Goal: Information Seeking & Learning: Learn about a topic

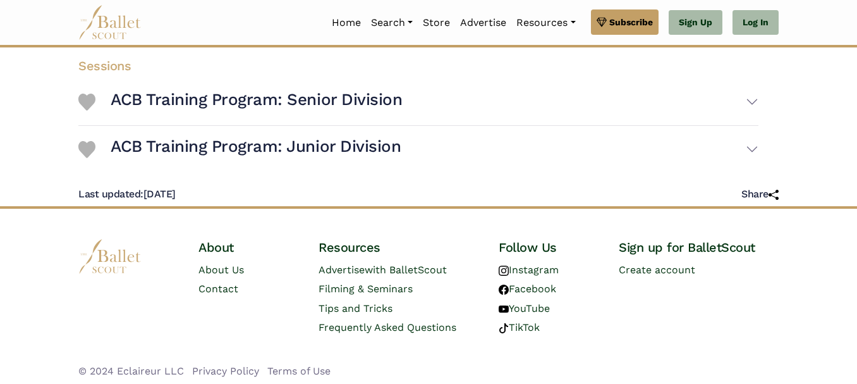
scroll to position [286, 0]
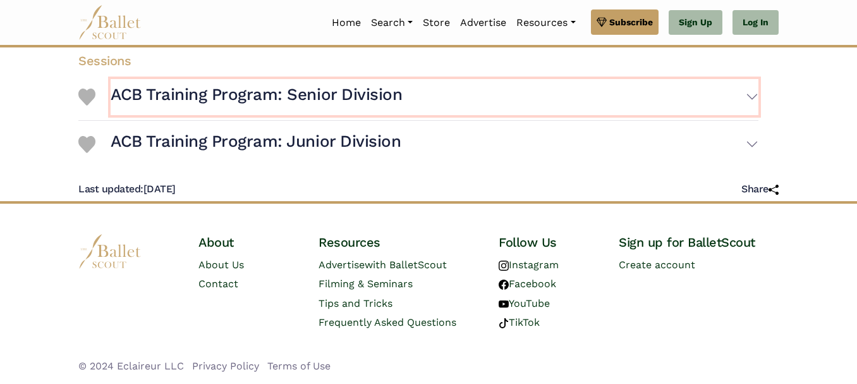
click at [290, 95] on h3 "ACB Training Program: Senior Division" at bounding box center [256, 94] width 291 height 21
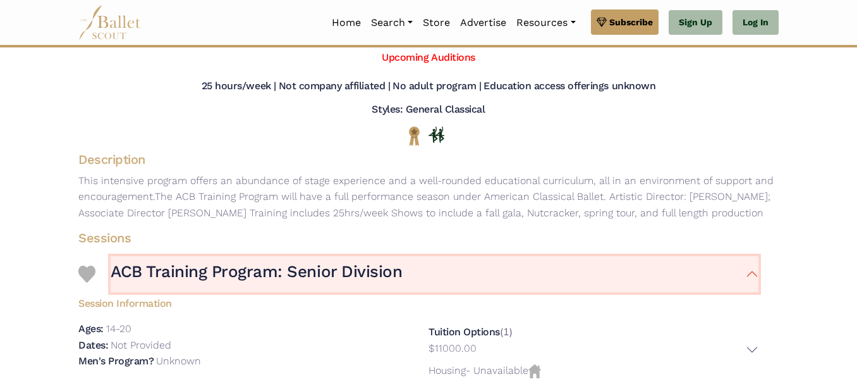
scroll to position [126, 0]
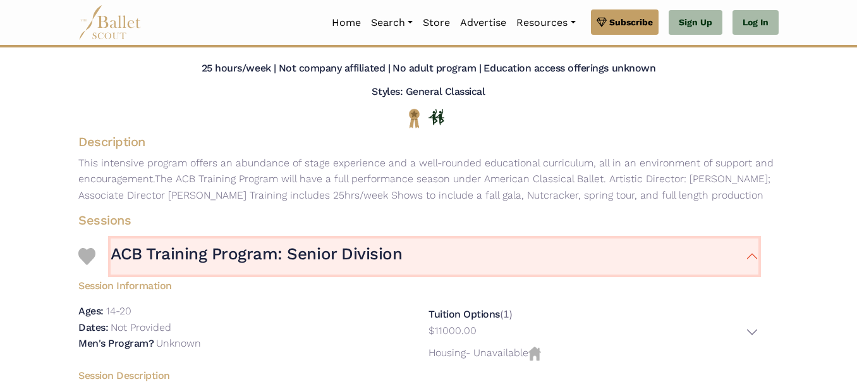
click at [367, 254] on h3 "ACB Training Program: Senior Division" at bounding box center [256, 253] width 291 height 21
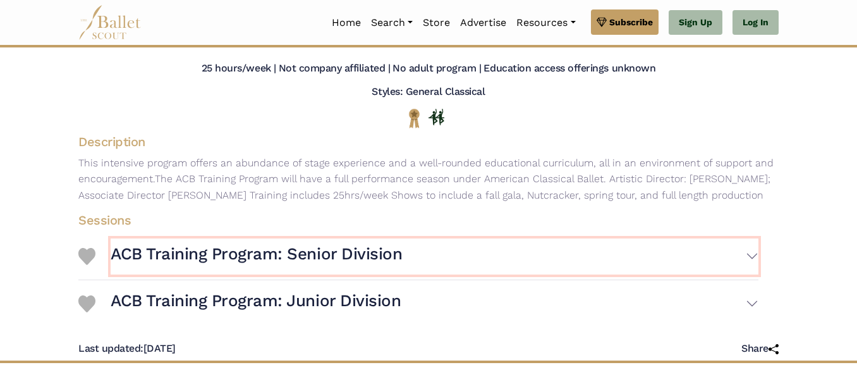
click at [367, 254] on h3 "ACB Training Program: Senior Division" at bounding box center [256, 253] width 291 height 21
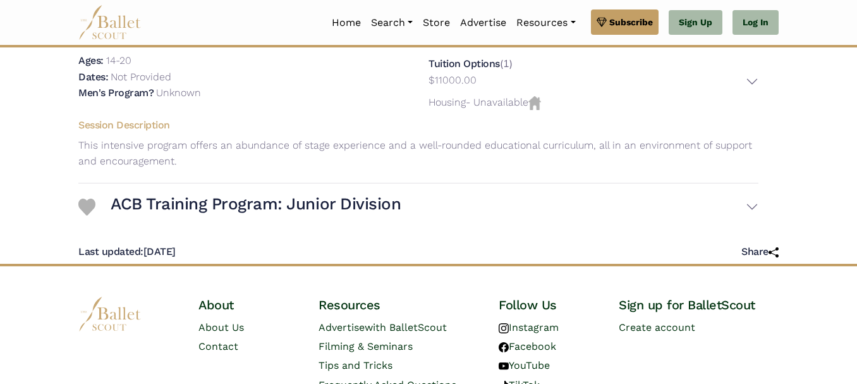
scroll to position [379, 0]
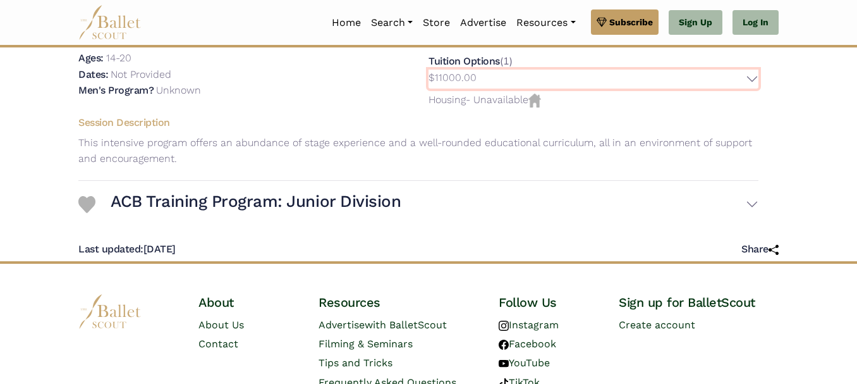
click at [755, 77] on button "$11000.00" at bounding box center [594, 80] width 330 height 20
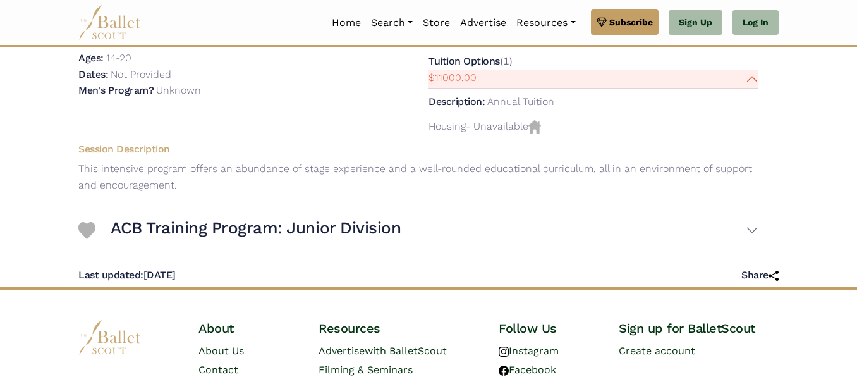
click at [542, 136] on div "Tuition Options (1) $11000.00 Description: Housing" at bounding box center [594, 93] width 350 height 87
click at [541, 133] on img at bounding box center [535, 127] width 13 height 14
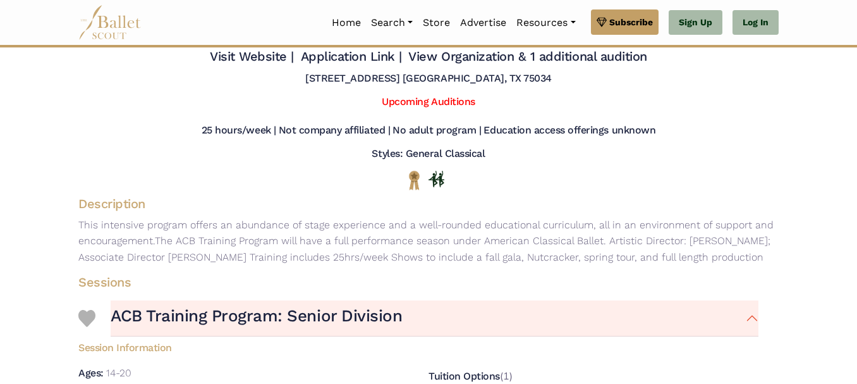
scroll to position [63, 0]
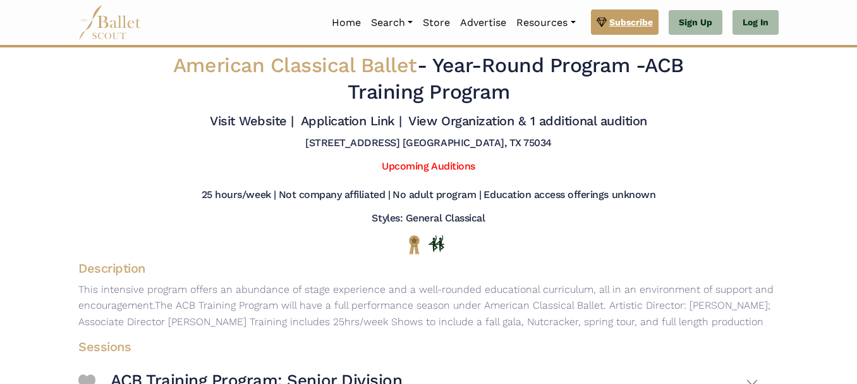
click at [633, 17] on span "Subscribe" at bounding box center [631, 22] width 44 height 14
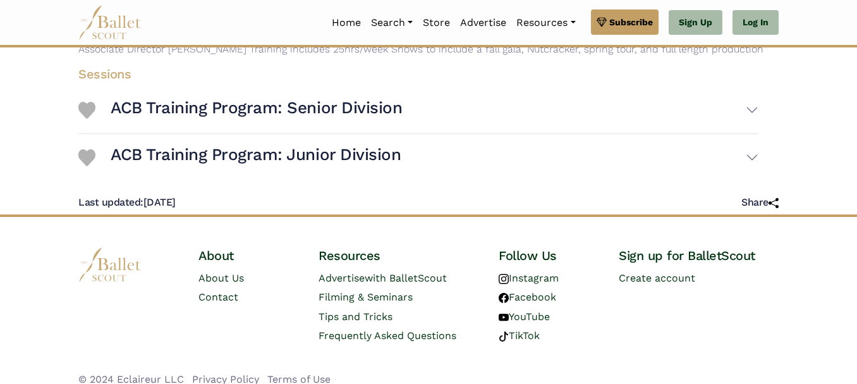
scroll to position [286, 0]
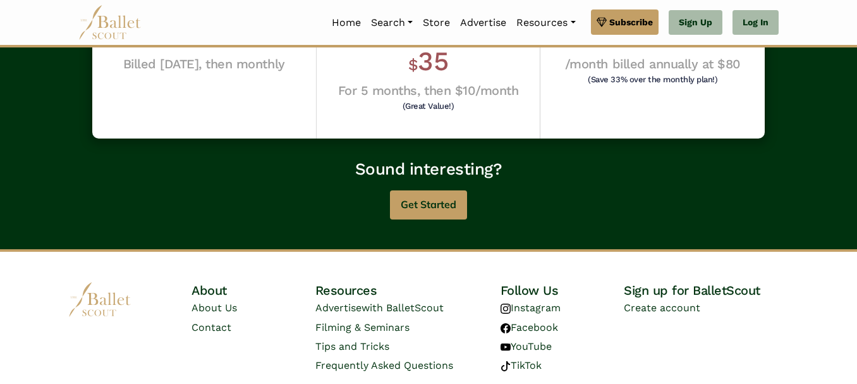
scroll to position [470, 0]
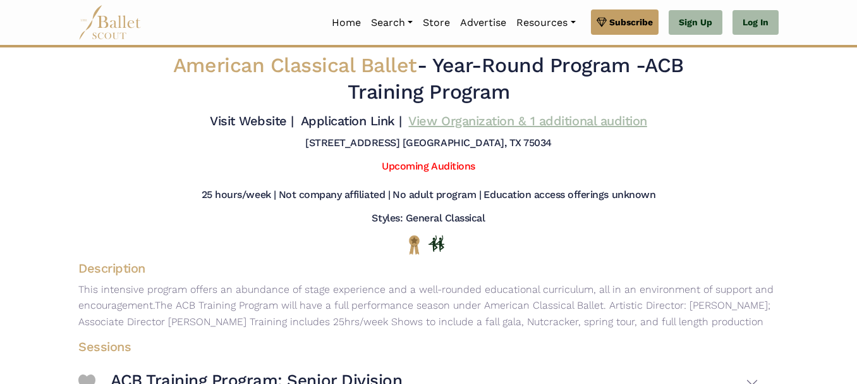
click at [441, 121] on link "View Organization & 1 additional audition" at bounding box center [527, 120] width 238 height 15
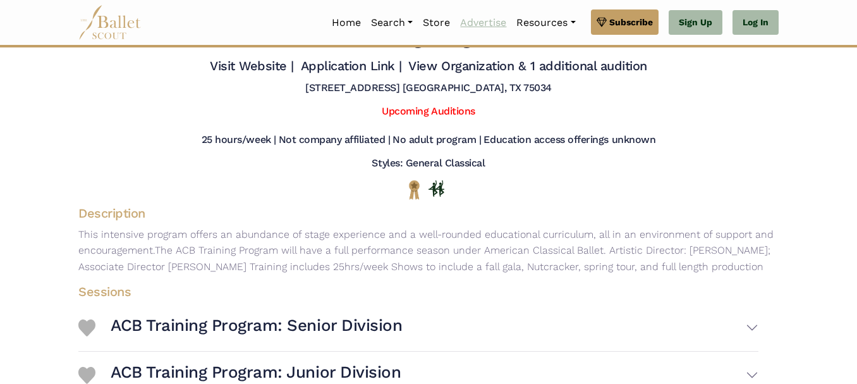
scroll to position [126, 0]
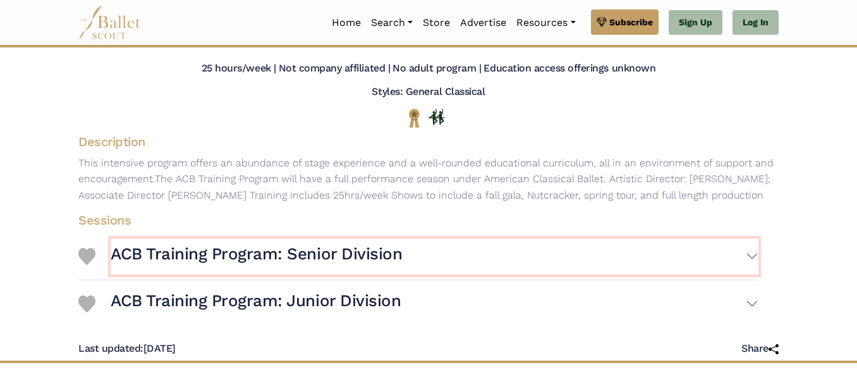
click at [360, 250] on h3 "ACB Training Program: Senior Division" at bounding box center [256, 253] width 291 height 21
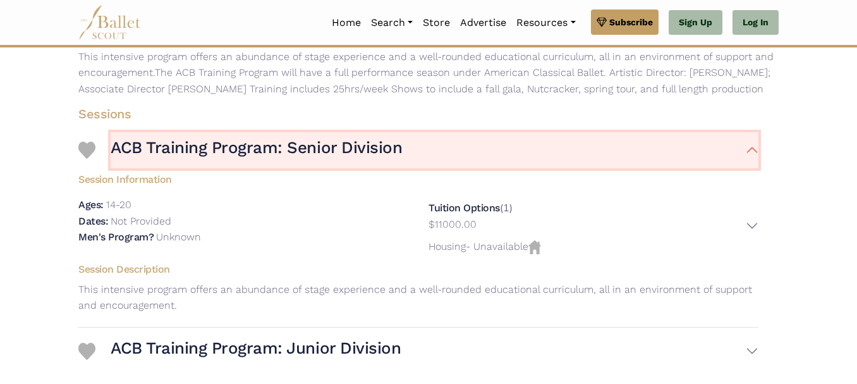
scroll to position [253, 0]
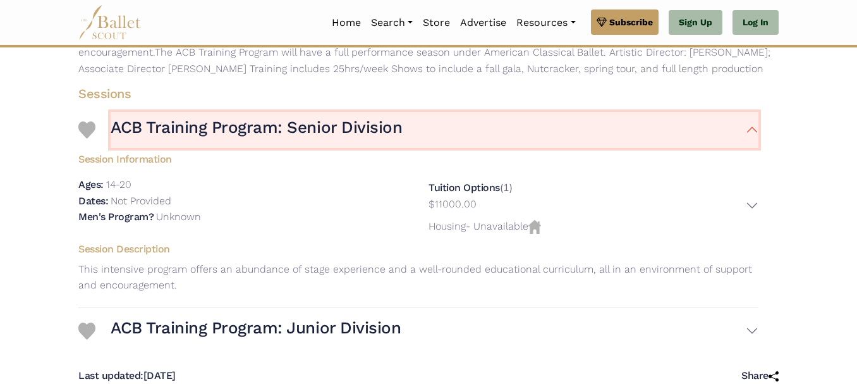
click at [378, 130] on h3 "ACB Training Program: Senior Division" at bounding box center [256, 127] width 291 height 21
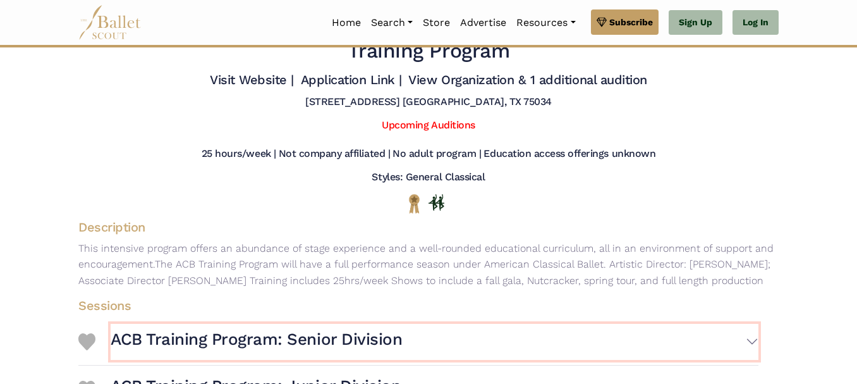
scroll to position [63, 0]
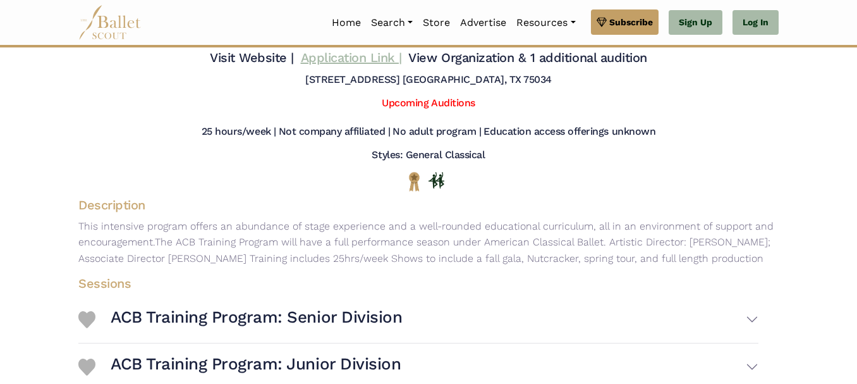
click at [338, 61] on link "Application Link |" at bounding box center [351, 57] width 101 height 15
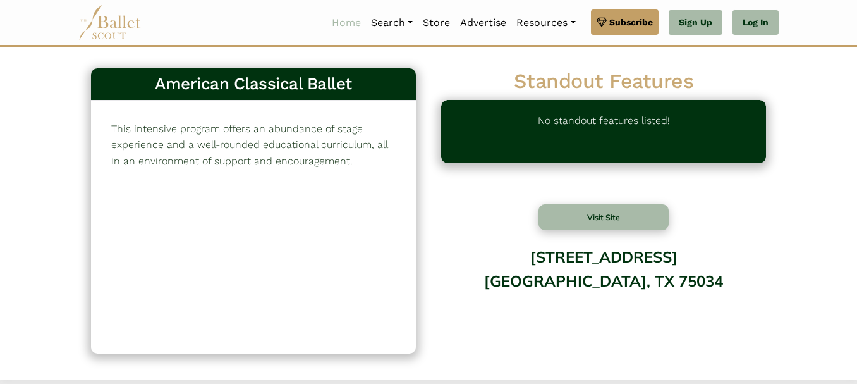
click at [343, 20] on link "Home" at bounding box center [346, 22] width 39 height 27
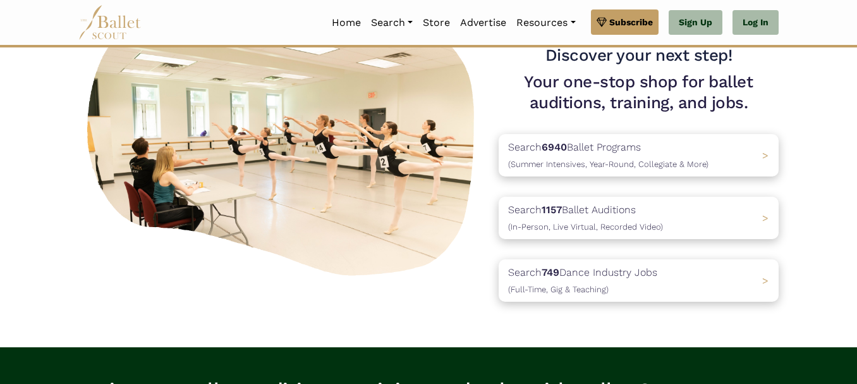
scroll to position [126, 0]
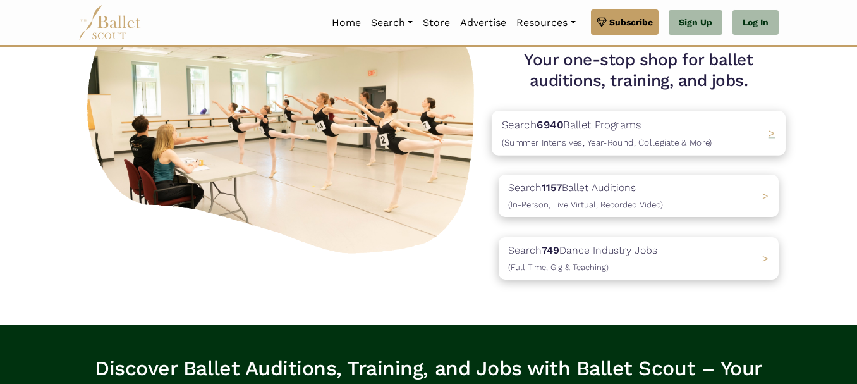
click at [764, 137] on div "Search 6940 Ballet Programs (Summer Intensives, Year-Round, Collegiate & More) >" at bounding box center [639, 133] width 294 height 44
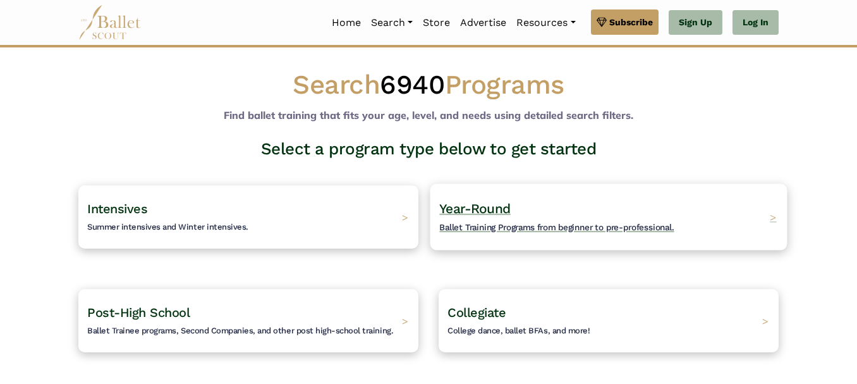
click at [491, 226] on span "Ballet Training Programs from beginner to pre-professional." at bounding box center [556, 227] width 235 height 10
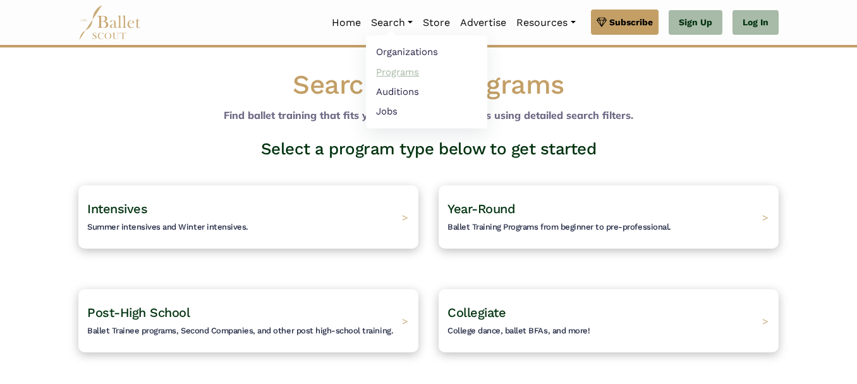
click at [396, 69] on link "Programs" at bounding box center [426, 72] width 121 height 20
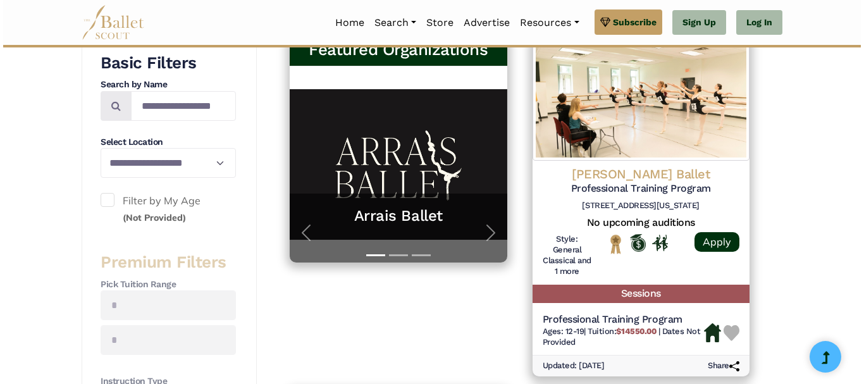
scroll to position [316, 0]
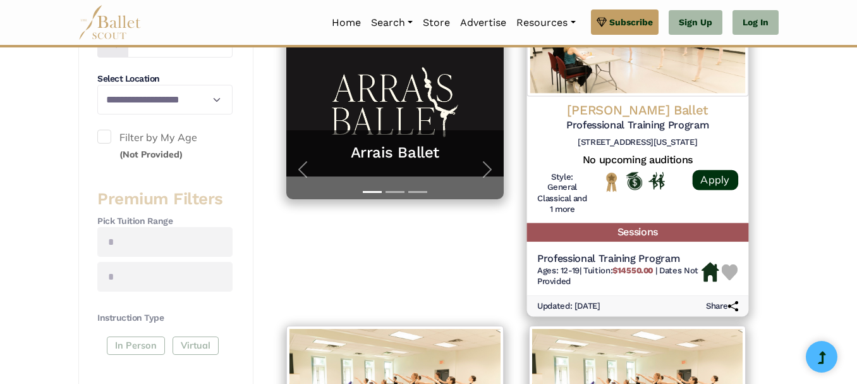
click at [659, 128] on h5 "Professional Training Program" at bounding box center [637, 124] width 201 height 13
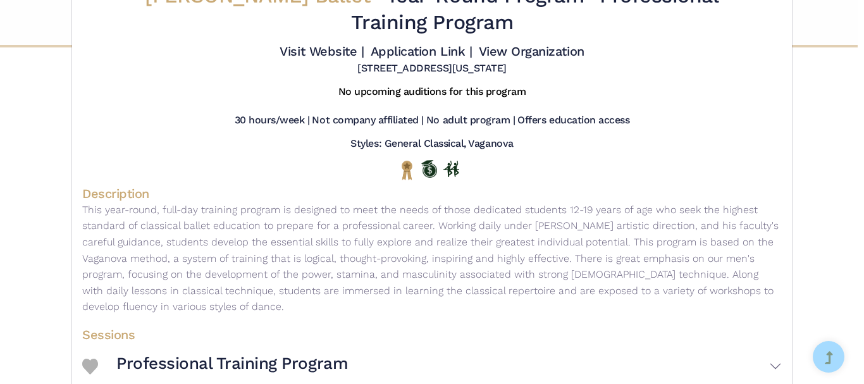
scroll to position [0, 0]
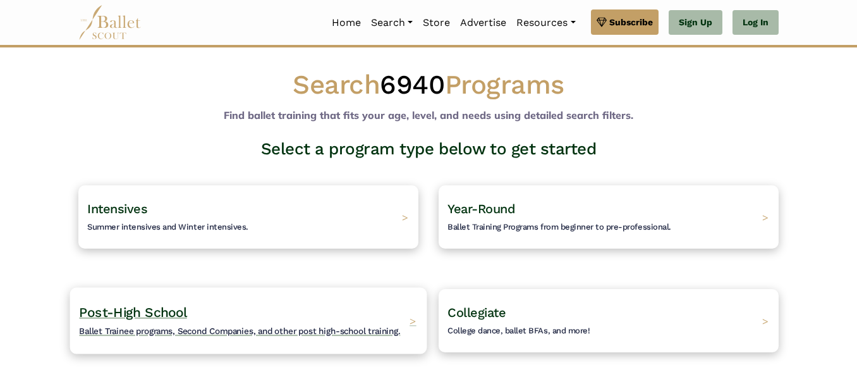
click at [178, 312] on span "Post-High School" at bounding box center [132, 312] width 107 height 16
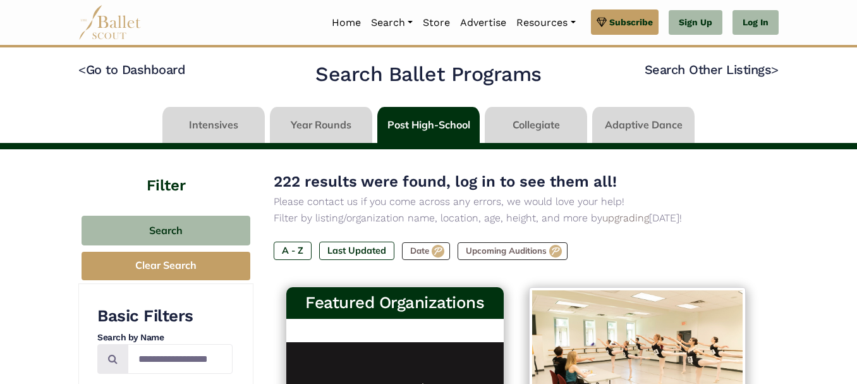
click at [322, 126] on link at bounding box center [321, 125] width 102 height 36
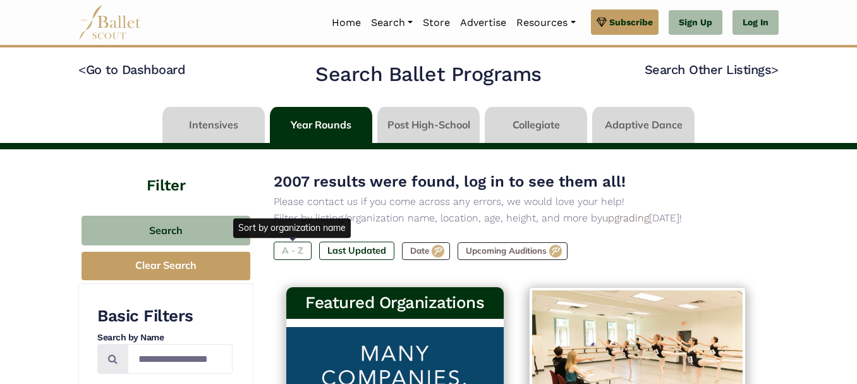
click at [284, 250] on label "A - Z" at bounding box center [293, 251] width 38 height 18
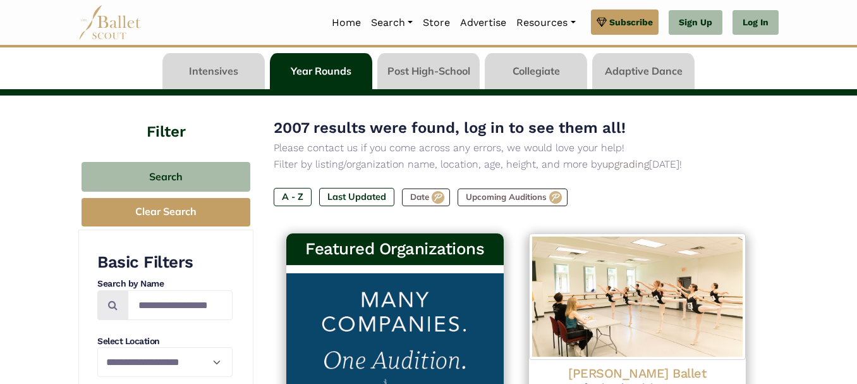
scroll to position [126, 0]
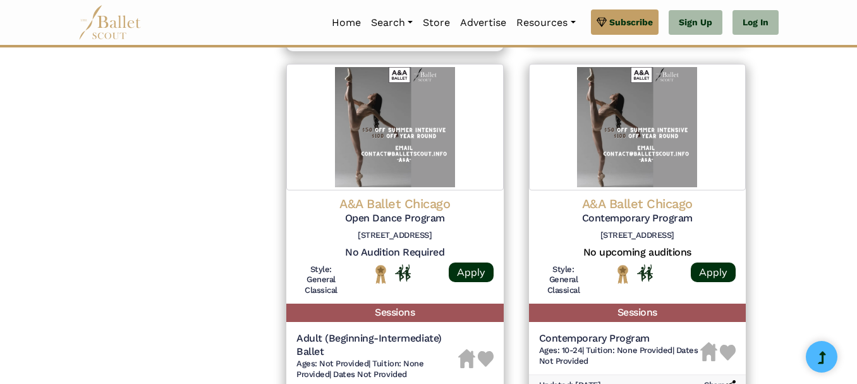
scroll to position [1833, 0]
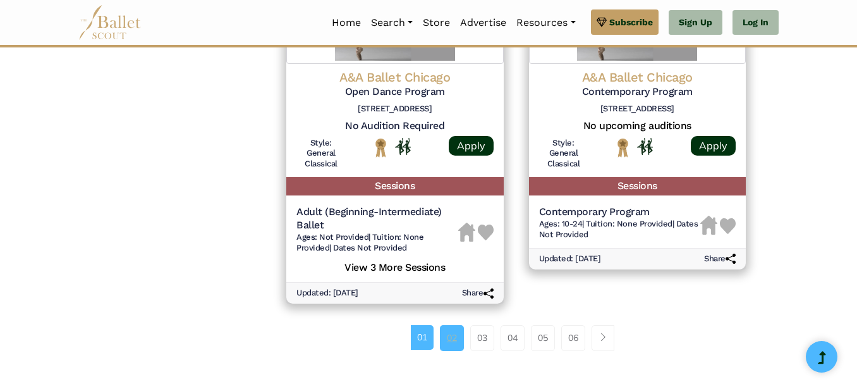
click at [453, 340] on link "02" at bounding box center [452, 337] width 24 height 25
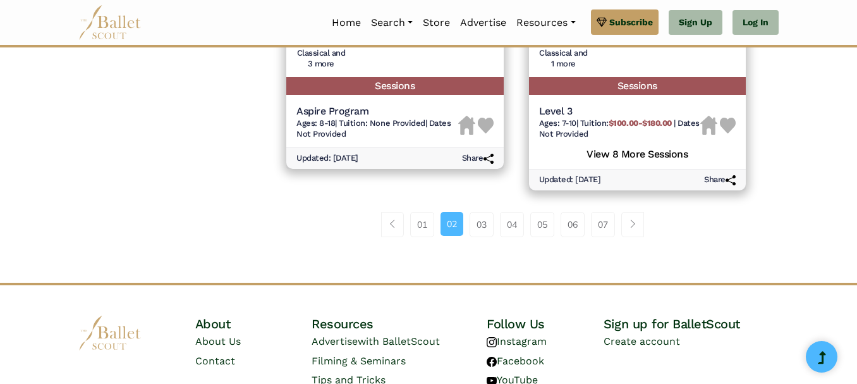
scroll to position [1897, 0]
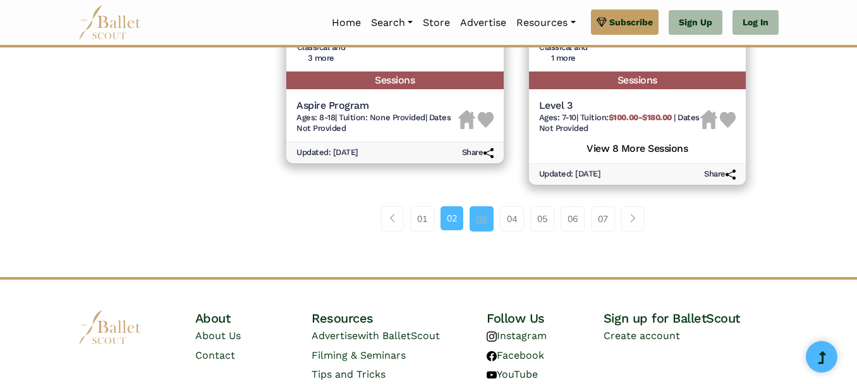
click at [479, 212] on link "03" at bounding box center [482, 218] width 24 height 25
click at [478, 218] on link "03" at bounding box center [482, 218] width 24 height 25
click at [631, 219] on span "Page navigation example" at bounding box center [632, 218] width 9 height 9
click at [514, 224] on link "04" at bounding box center [512, 218] width 24 height 25
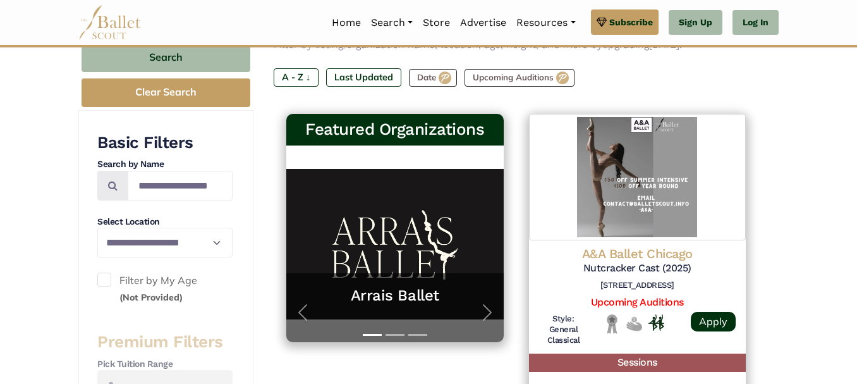
scroll to position [190, 0]
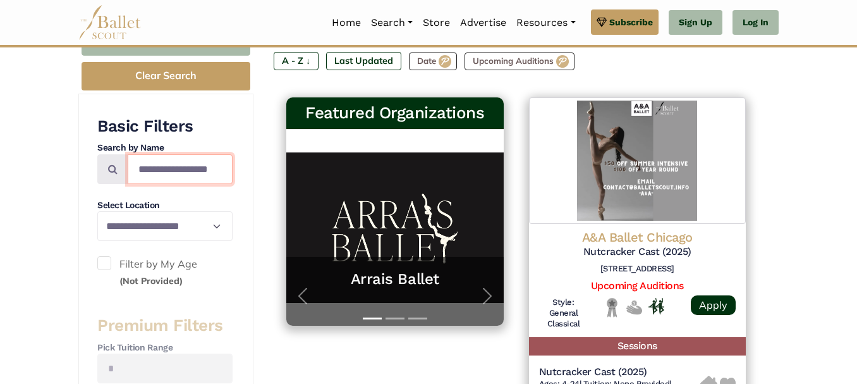
click at [198, 169] on input "Search by names..." at bounding box center [180, 169] width 105 height 30
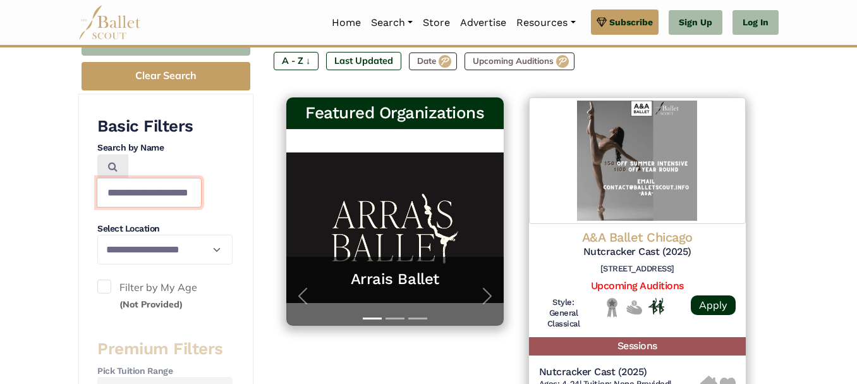
scroll to position [0, 17]
type input "**********"
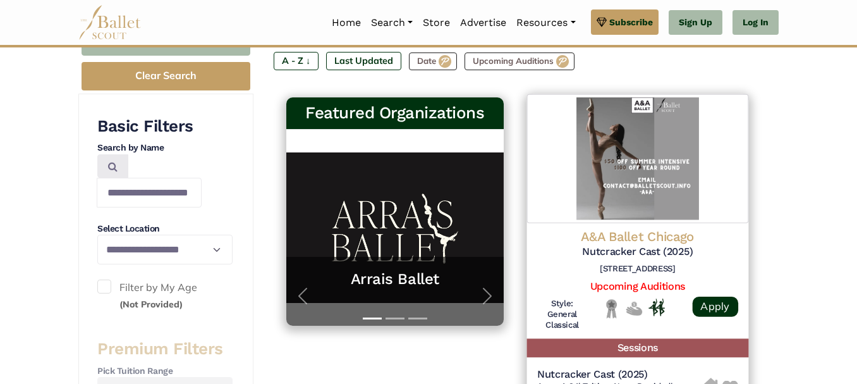
scroll to position [316, 0]
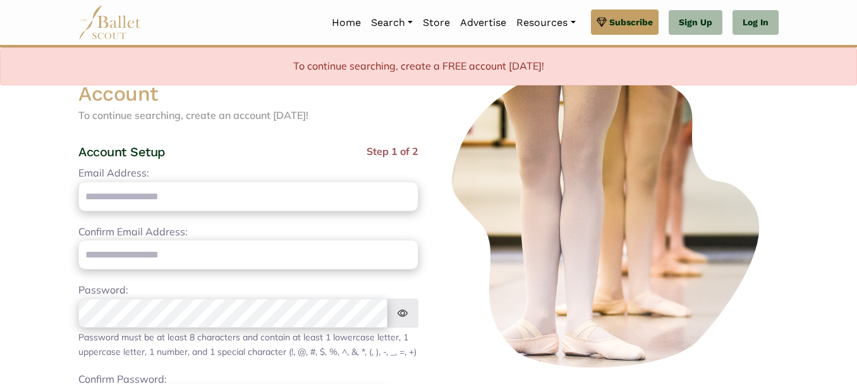
scroll to position [190, 0]
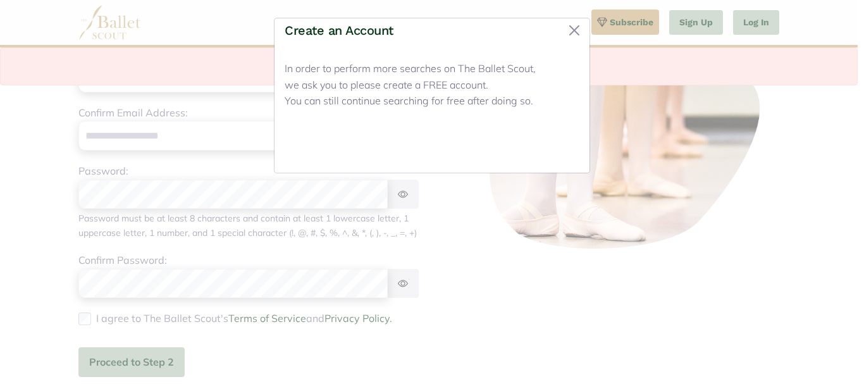
click at [546, 147] on button "Close" at bounding box center [555, 148] width 47 height 30
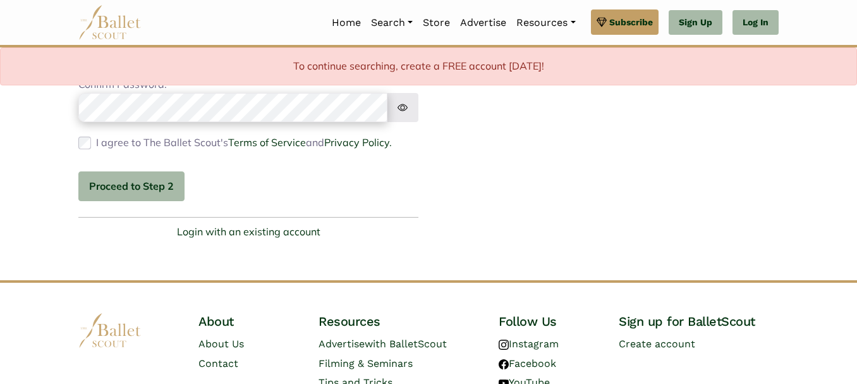
scroll to position [379, 0]
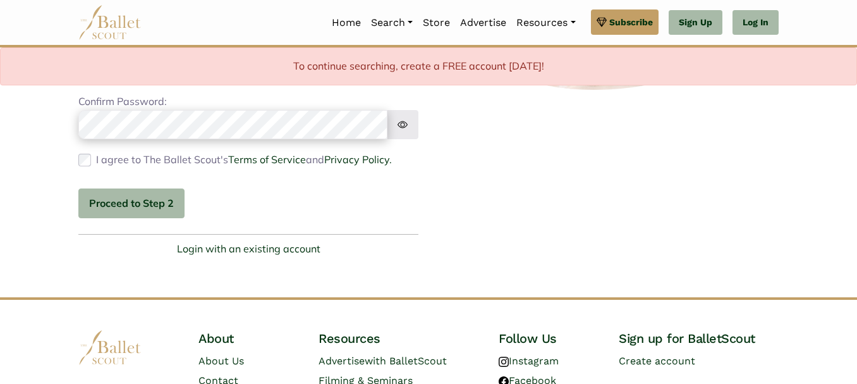
scroll to position [459, 0]
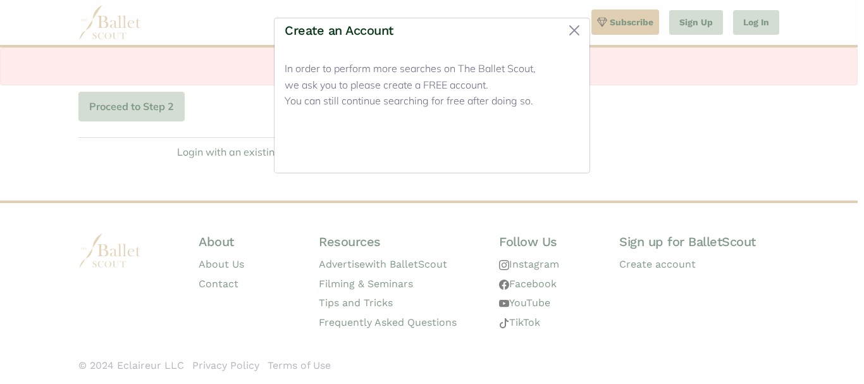
click at [564, 143] on button "Close" at bounding box center [555, 148] width 47 height 30
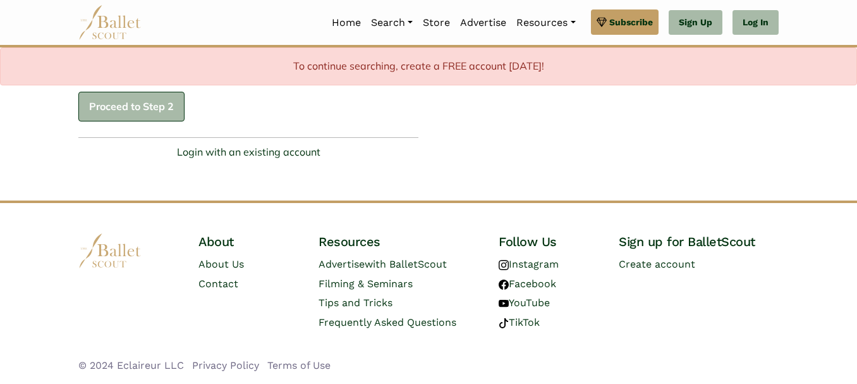
click at [142, 99] on button "Proceed to Step 2" at bounding box center [131, 107] width 106 height 30
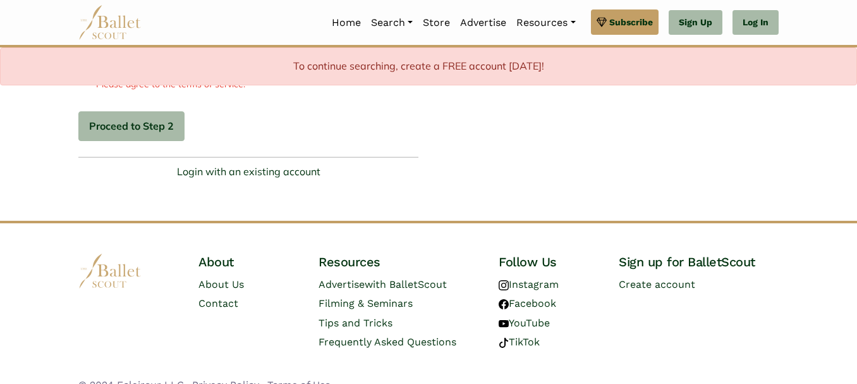
click at [288, 177] on div "Login with an existing account" at bounding box center [248, 168] width 340 height 23
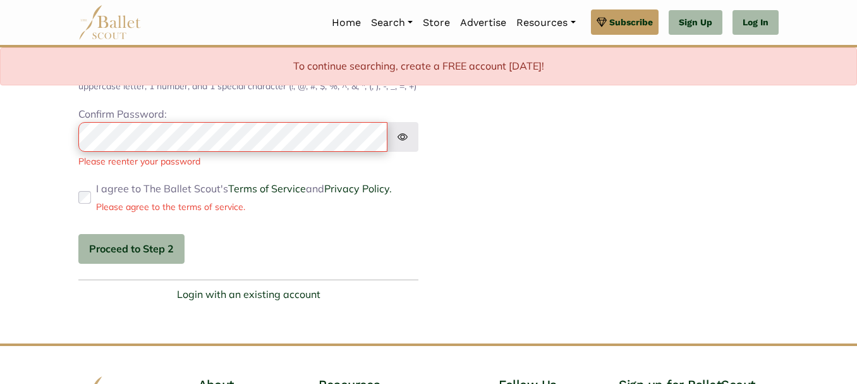
scroll to position [396, 0]
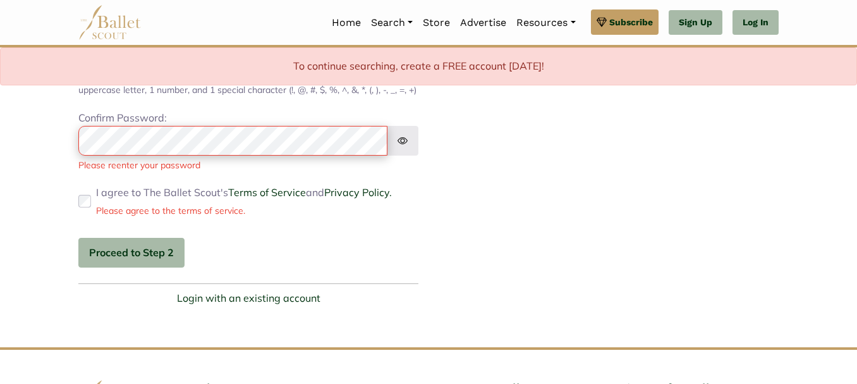
click at [403, 154] on img at bounding box center [403, 141] width 32 height 30
click at [154, 262] on button "Proceed to Step 2" at bounding box center [131, 253] width 106 height 30
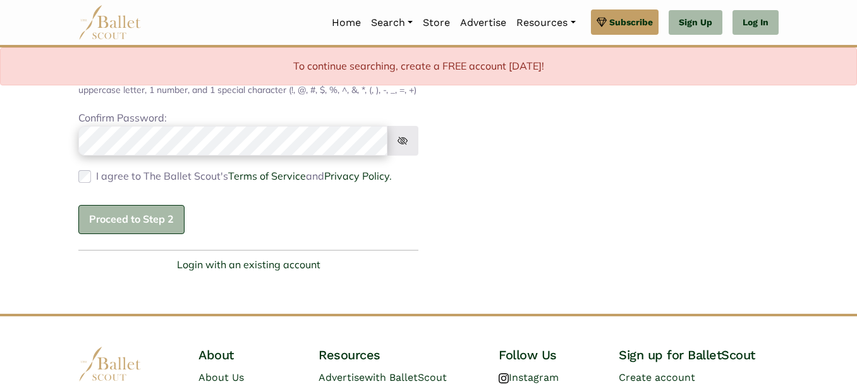
click at [157, 229] on button "Proceed to Step 2" at bounding box center [131, 220] width 106 height 30
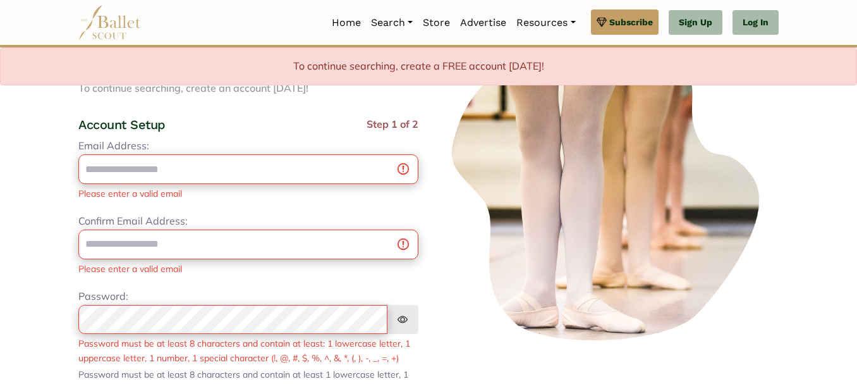
scroll to position [0, 0]
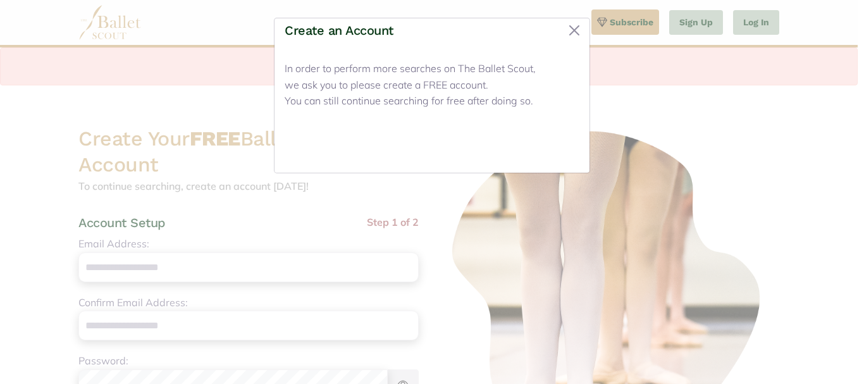
click at [562, 150] on button "Close" at bounding box center [555, 148] width 47 height 30
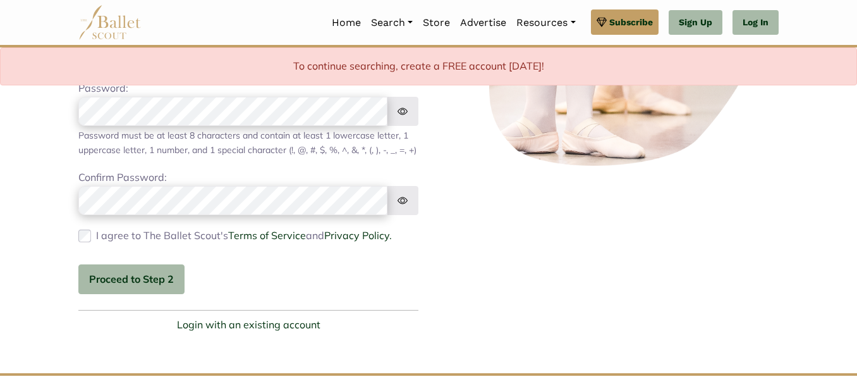
scroll to position [316, 0]
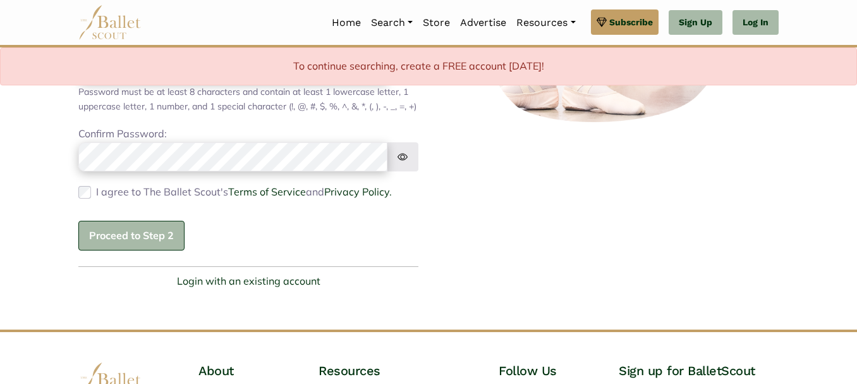
click at [142, 250] on button "Proceed to Step 2" at bounding box center [131, 236] width 106 height 30
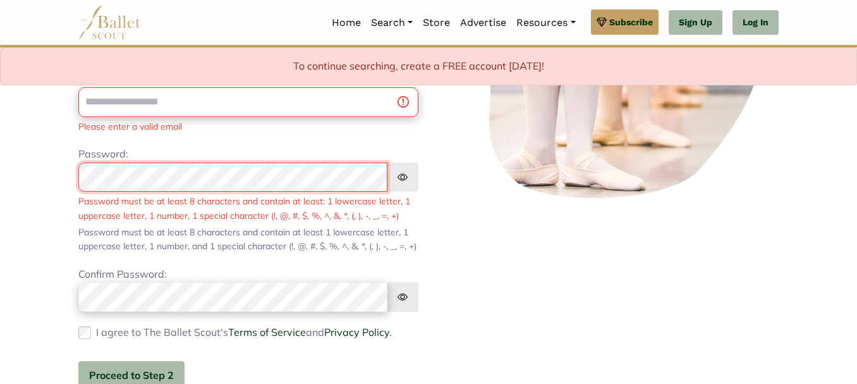
scroll to position [126, 0]
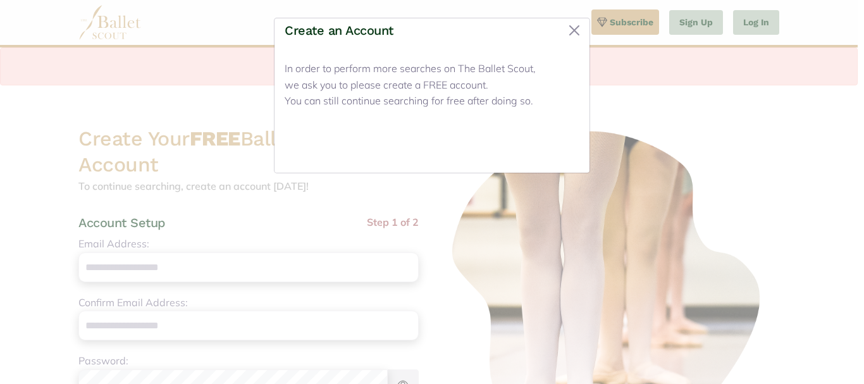
click at [558, 153] on button "Close" at bounding box center [555, 148] width 47 height 30
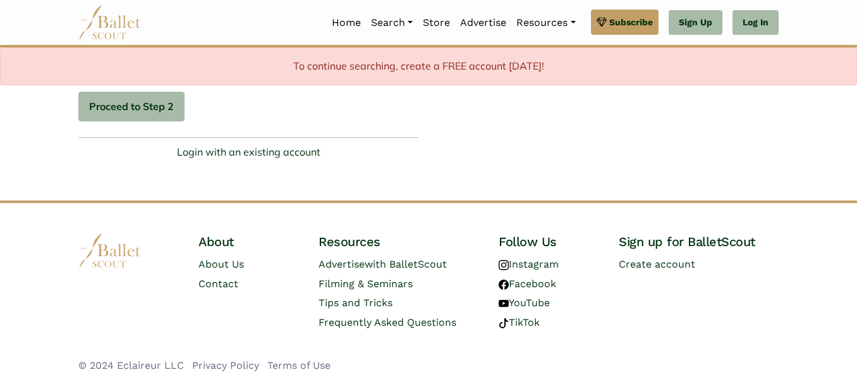
scroll to position [459, 0]
